Goal: Check status: Check status

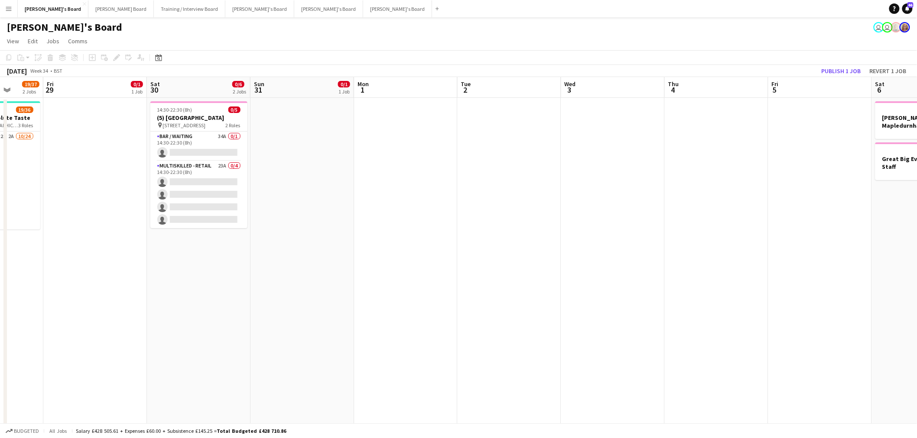
drag, startPoint x: 813, startPoint y: 224, endPoint x: 387, endPoint y: 256, distance: 427.4
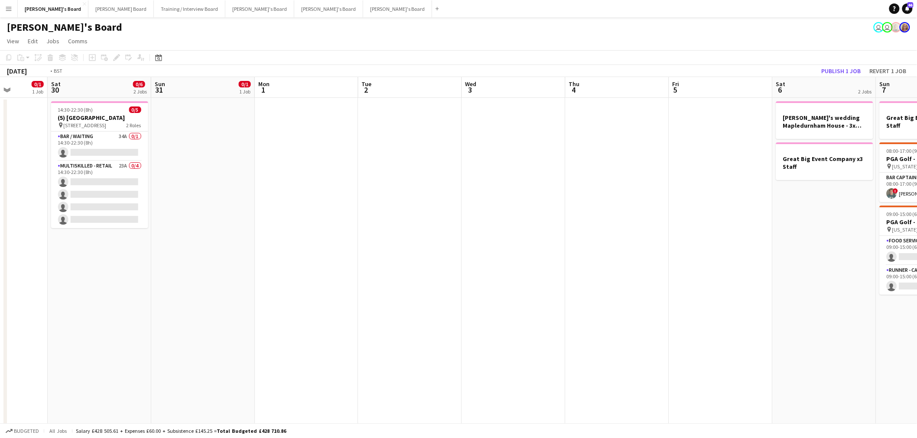
drag, startPoint x: 766, startPoint y: 187, endPoint x: 771, endPoint y: 232, distance: 45.4
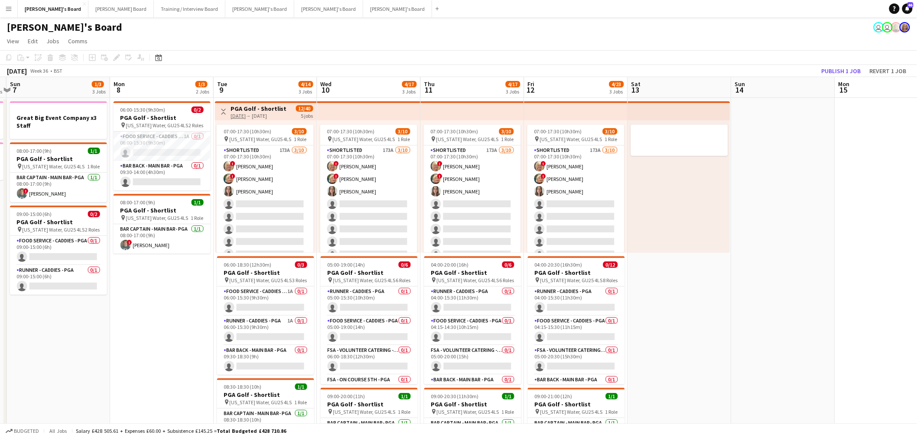
drag, startPoint x: 771, startPoint y: 232, endPoint x: 456, endPoint y: 205, distance: 316.5
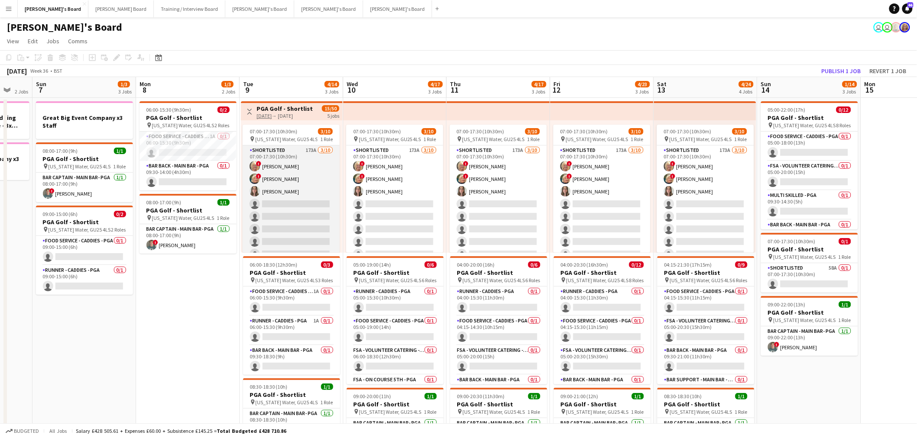
click at [323, 191] on app-card-role "Shortlisted 173A [DATE] 07:00-17:30 (10h30m) ! [PERSON_NAME] ! [PERSON_NAME] [P…" at bounding box center [291, 217] width 97 height 143
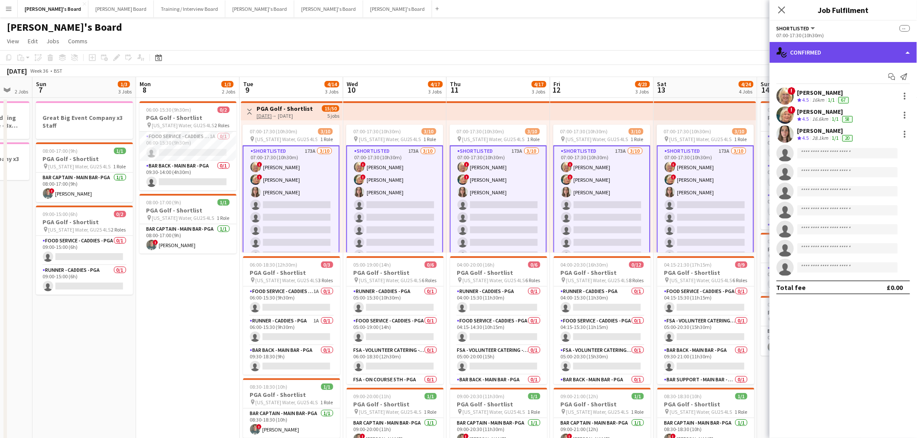
click at [813, 55] on div "single-neutral-actions-check-2 Confirmed" at bounding box center [842, 52] width 147 height 21
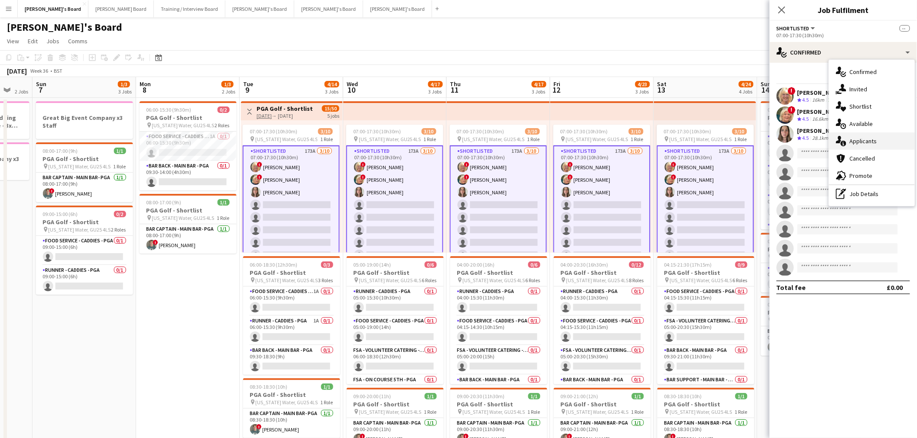
click at [875, 139] on div "single-neutral-actions-information Applicants" at bounding box center [872, 141] width 86 height 17
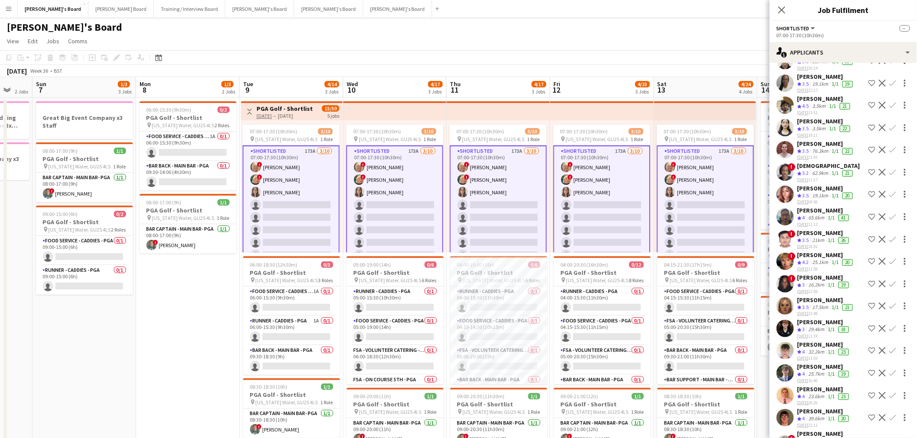
scroll to position [3186, 0]
